Goal: Find specific page/section: Find specific page/section

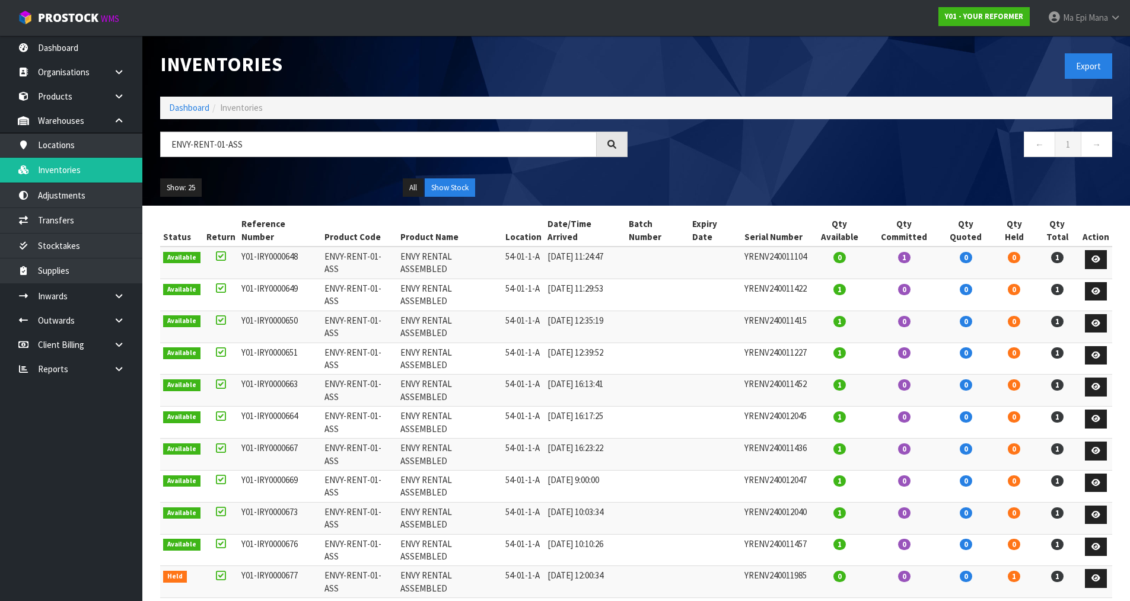
scroll to position [52, 0]
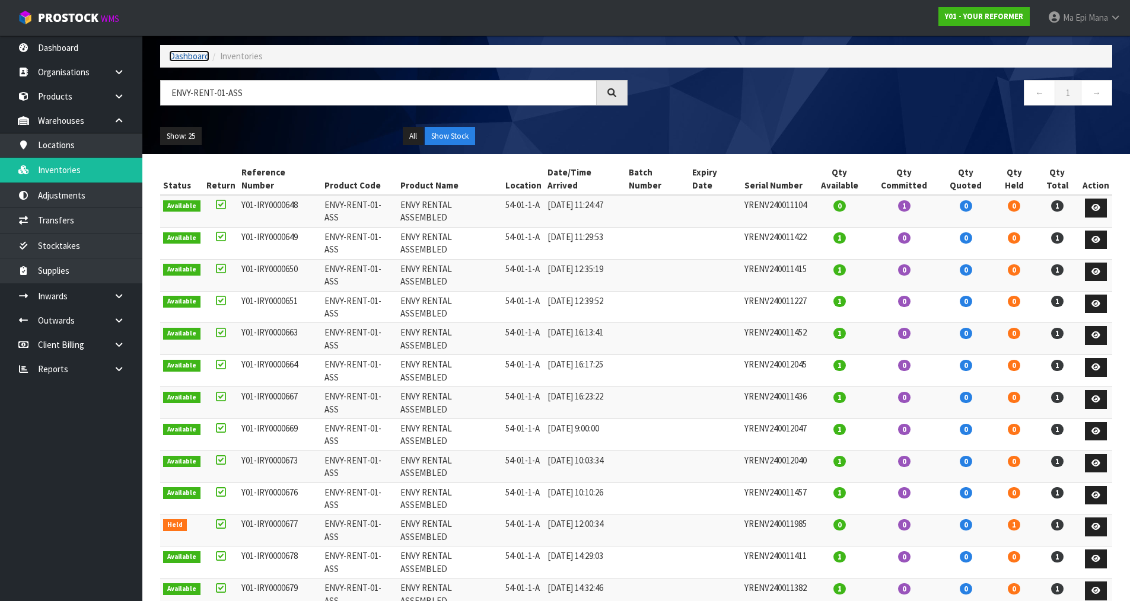
click at [190, 58] on link "Dashboard" at bounding box center [189, 55] width 40 height 11
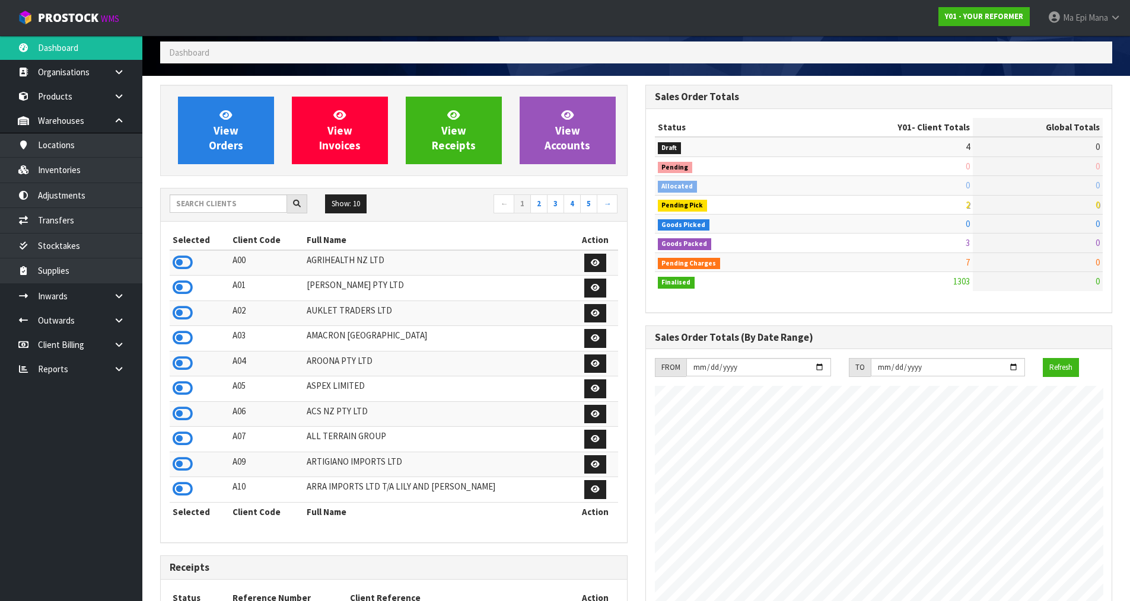
scroll to position [899, 485]
click at [232, 202] on input "text" at bounding box center [228, 204] width 117 height 18
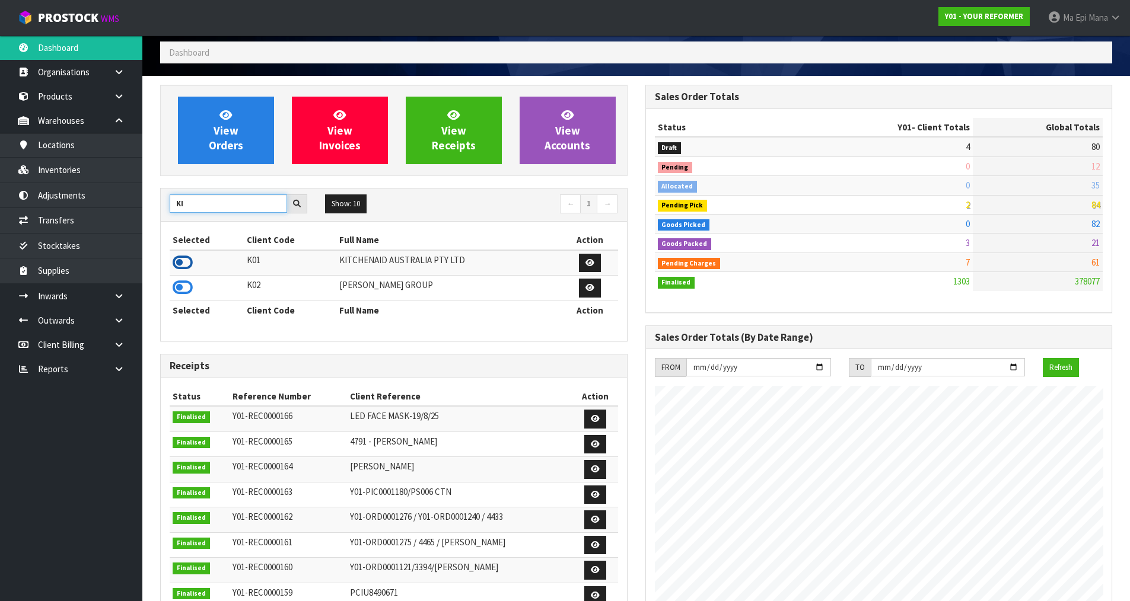
type input "KI"
click at [181, 266] on icon at bounding box center [183, 263] width 20 height 18
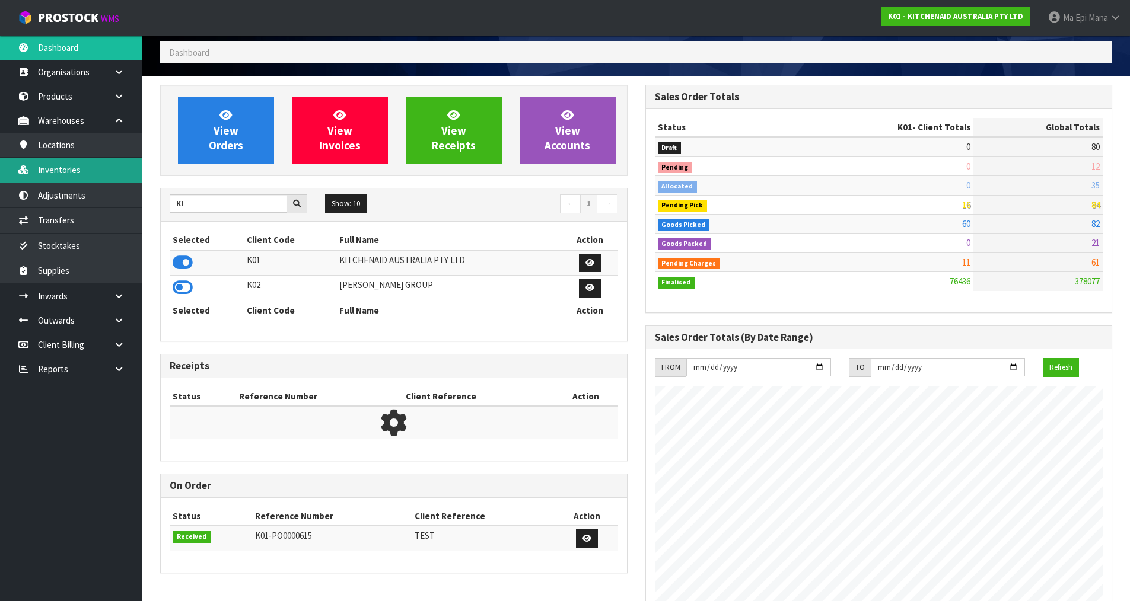
click at [78, 169] on link "Inventories" at bounding box center [71, 170] width 142 height 24
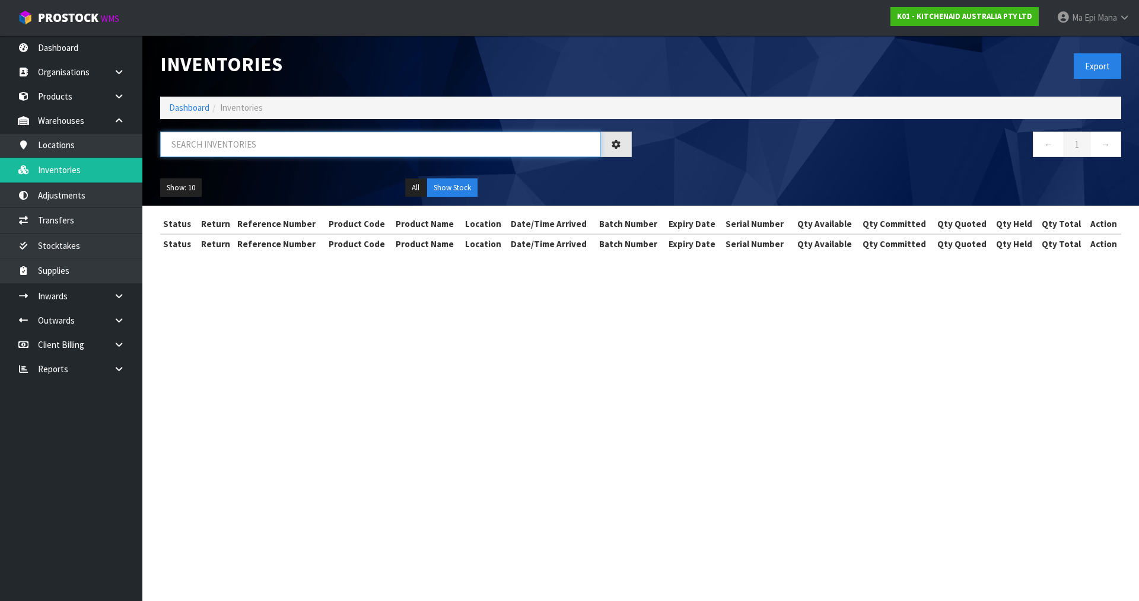
click at [298, 152] on input "text" at bounding box center [380, 145] width 441 height 26
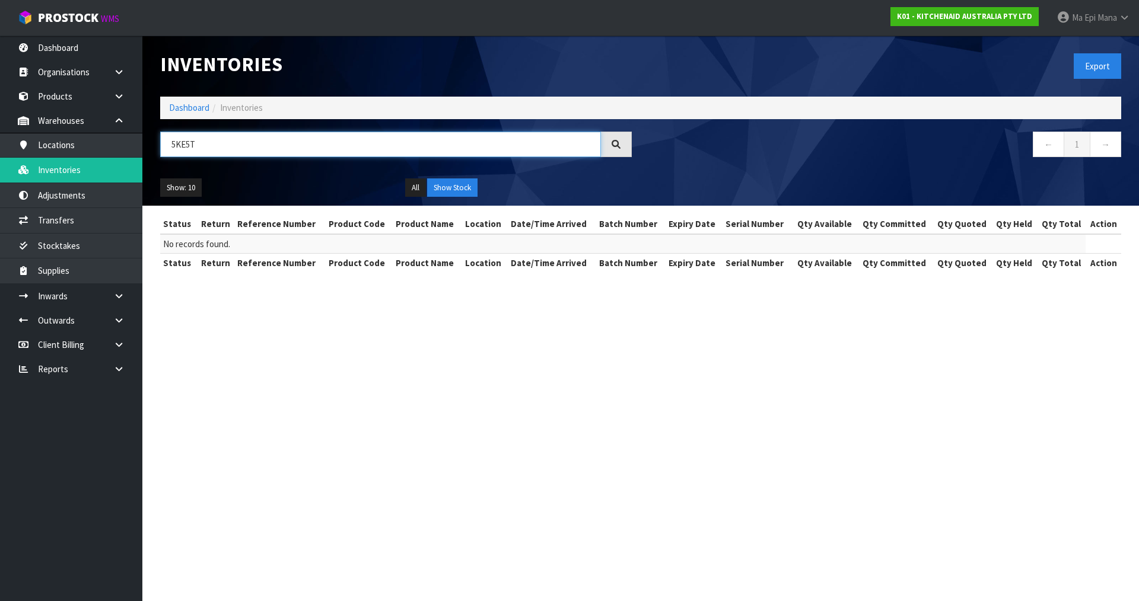
click at [191, 145] on input "5KE5T" at bounding box center [380, 145] width 441 height 26
click at [224, 138] on input "5KEST" at bounding box center [380, 145] width 441 height 26
click at [192, 145] on input "5KEST" at bounding box center [380, 145] width 441 height 26
click at [175, 141] on input "5KFEST" at bounding box center [380, 145] width 441 height 26
click at [190, 141] on input "KFEST" at bounding box center [380, 145] width 441 height 26
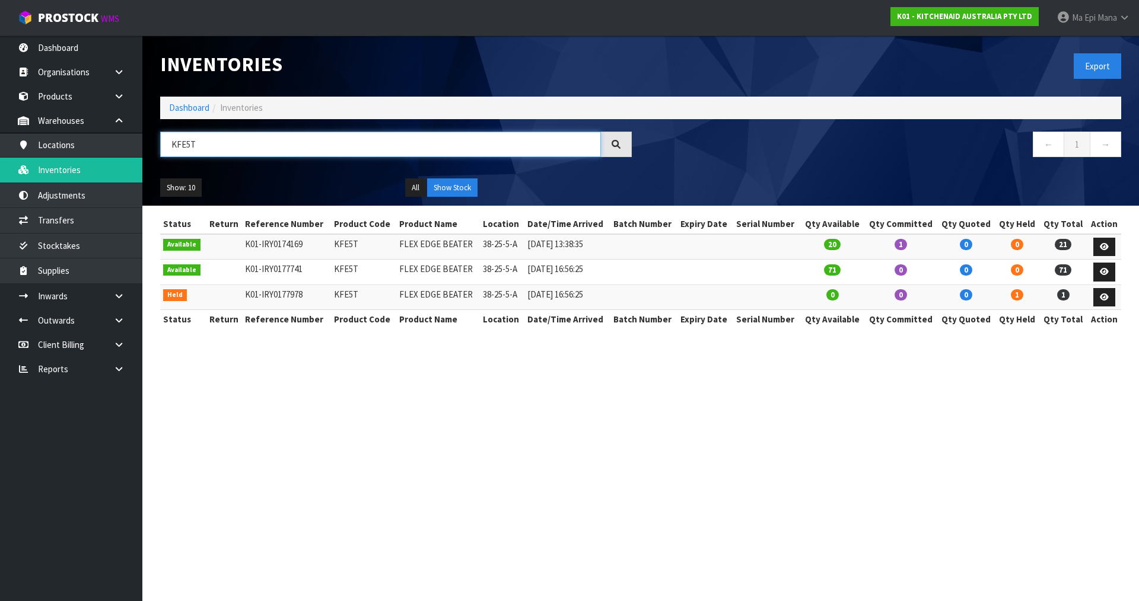
click at [212, 144] on input "KFE5T" at bounding box center [380, 145] width 441 height 26
type input "KFE5T"
click at [1101, 297] on icon at bounding box center [1104, 298] width 9 height 8
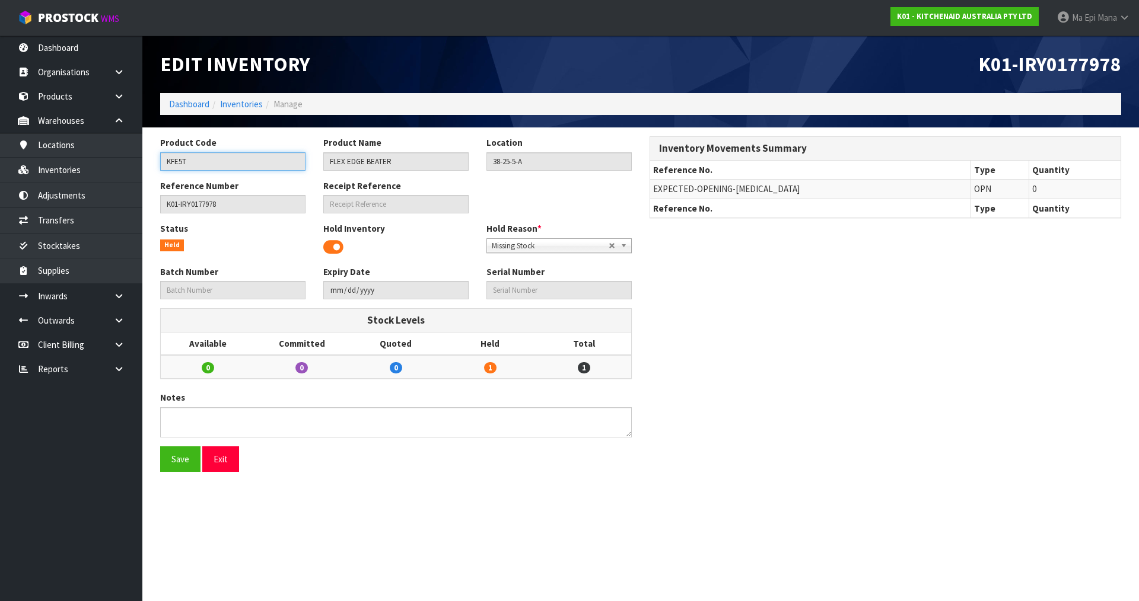
click at [276, 163] on input "KFE5T" at bounding box center [232, 161] width 145 height 18
click at [232, 108] on link "Inventories" at bounding box center [241, 103] width 43 height 11
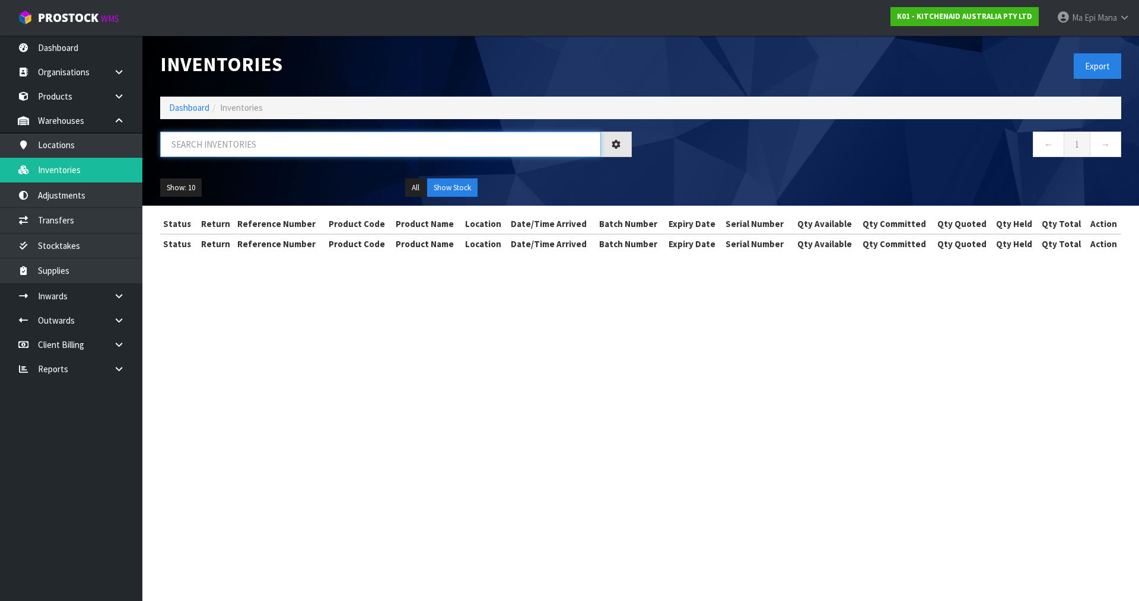
click at [265, 148] on input "text" at bounding box center [380, 145] width 441 height 26
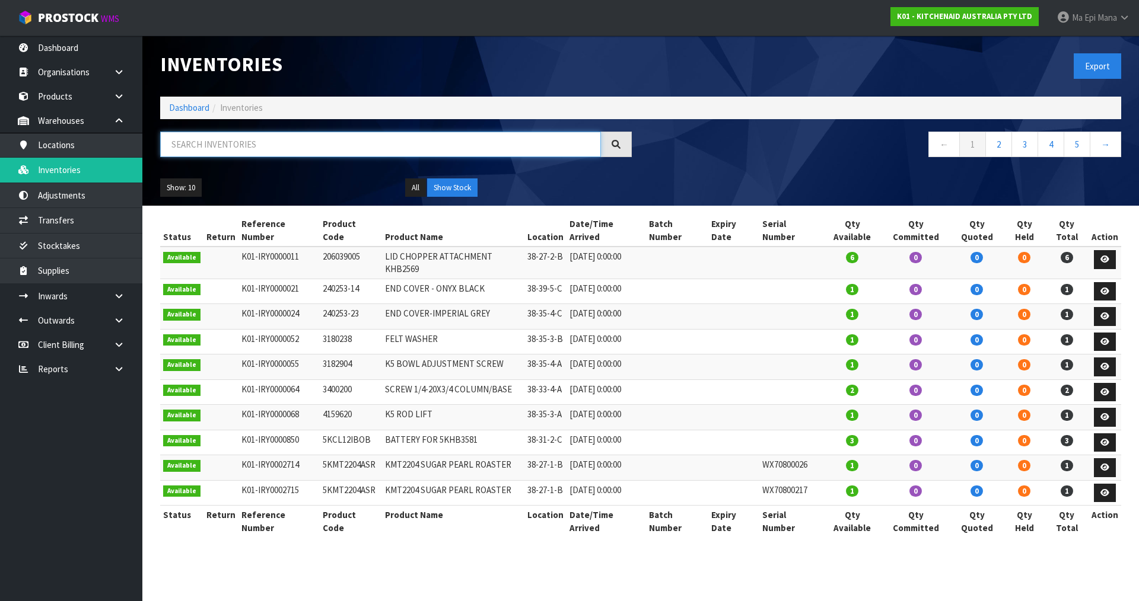
paste input "KFE5T"
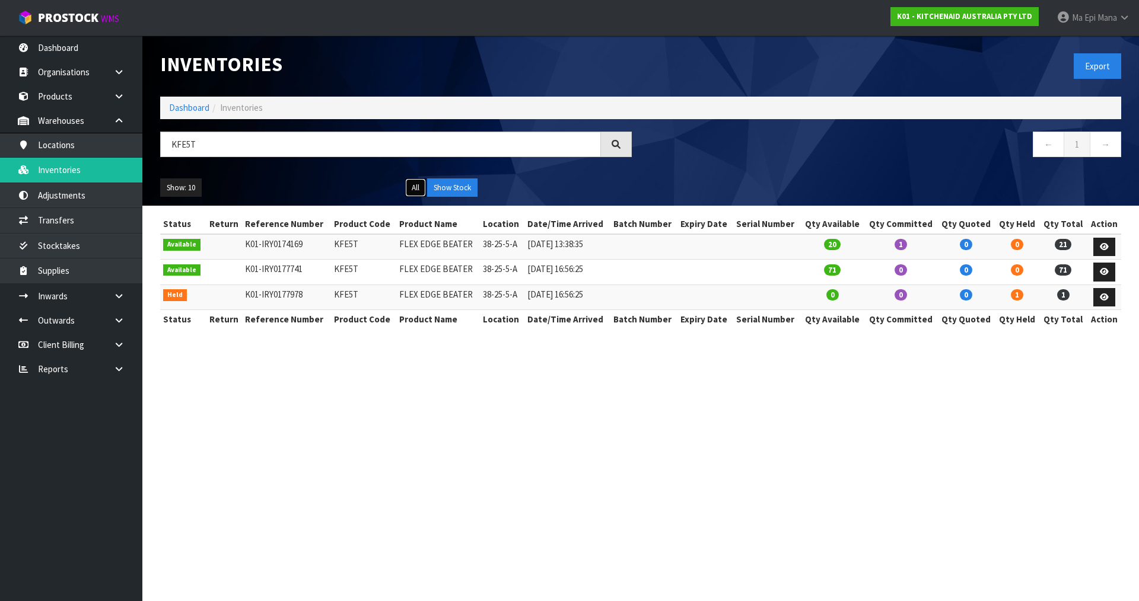
click at [416, 190] on button "All" at bounding box center [415, 188] width 21 height 19
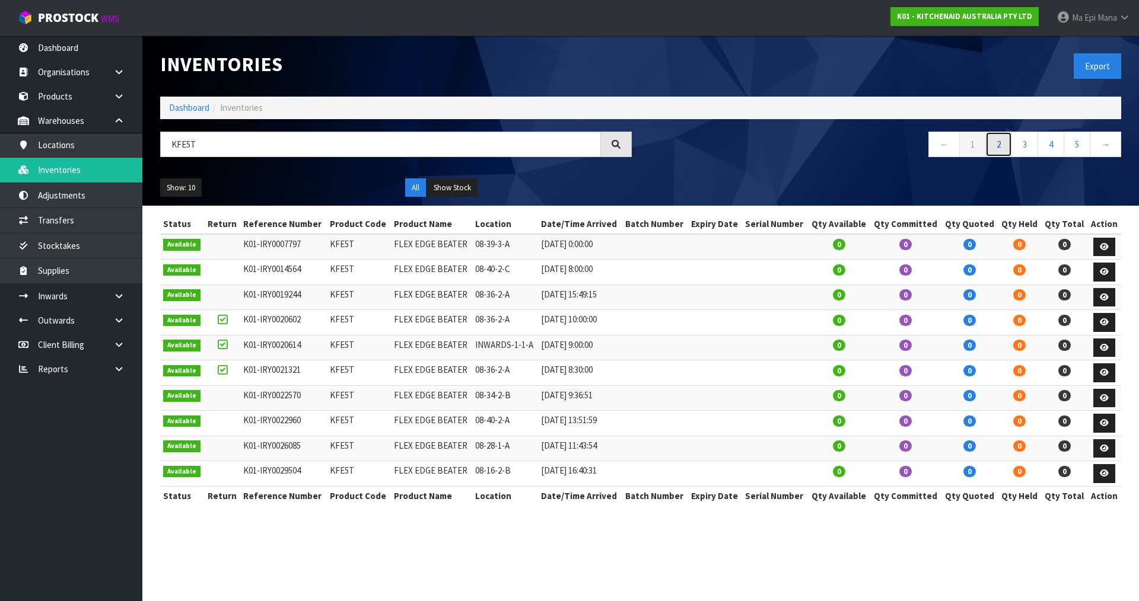
click at [993, 145] on link "2" at bounding box center [998, 145] width 27 height 26
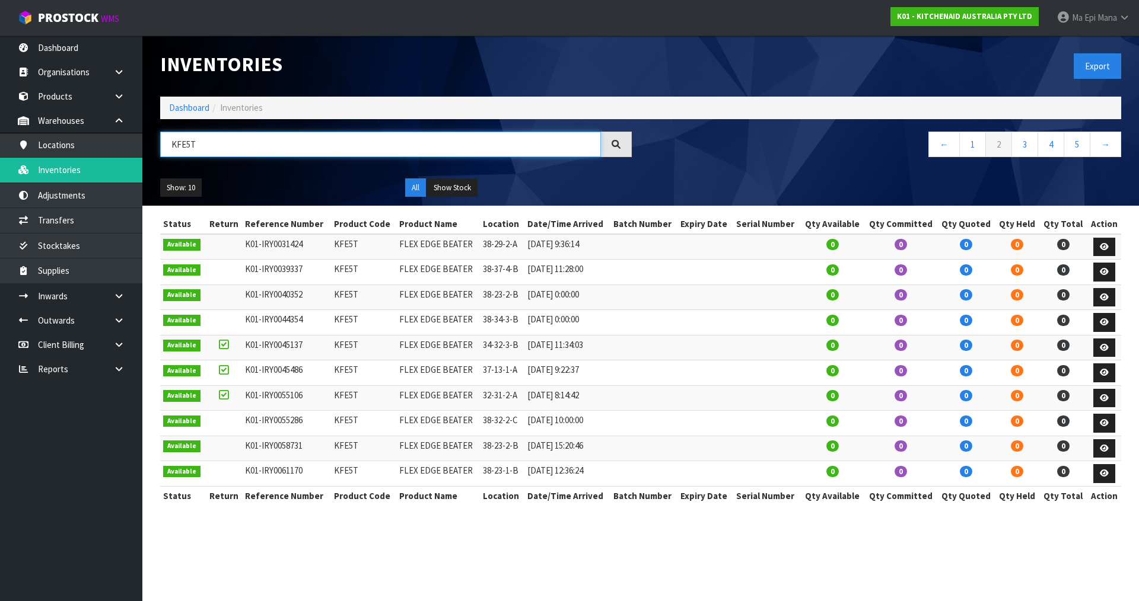
click at [404, 148] on input "KFE5T" at bounding box center [380, 145] width 441 height 26
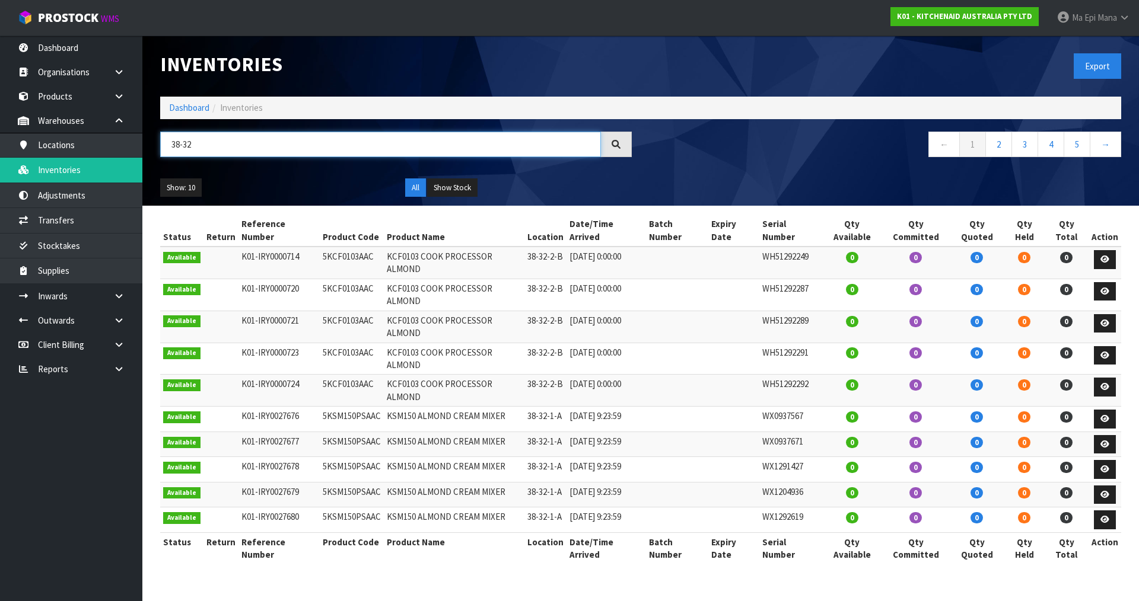
type input "38-32"
